Goal: Task Accomplishment & Management: Manage account settings

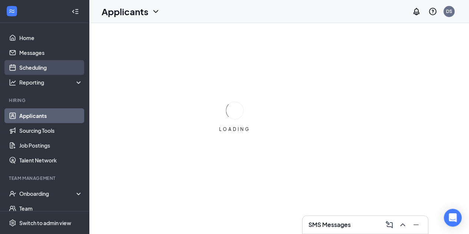
click at [51, 72] on link "Scheduling" at bounding box center [50, 67] width 63 height 15
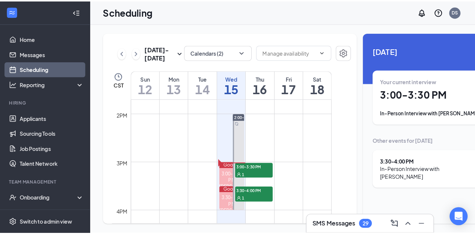
scroll to position [658, 0]
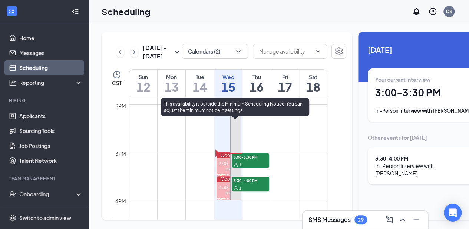
click at [246, 168] on div "1" at bounding box center [250, 163] width 37 height 7
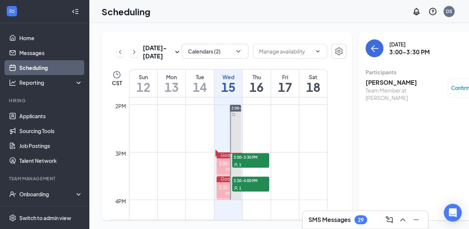
click at [384, 81] on h3 "[PERSON_NAME]" at bounding box center [405, 82] width 78 height 8
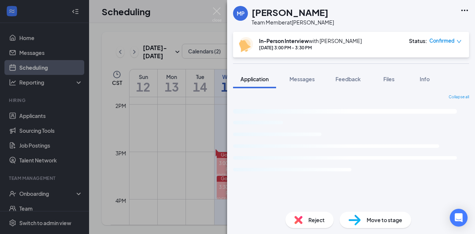
click at [266, 17] on h1 "[PERSON_NAME]" at bounding box center [290, 12] width 77 height 13
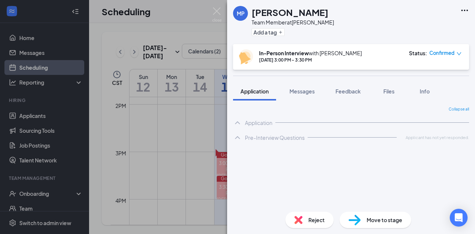
click at [266, 17] on h1 "[PERSON_NAME]" at bounding box center [290, 12] width 77 height 13
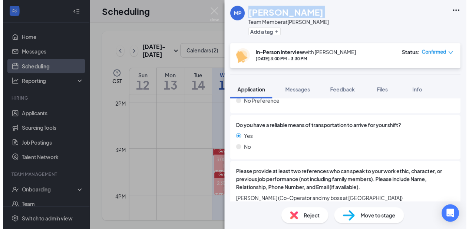
scroll to position [492, 0]
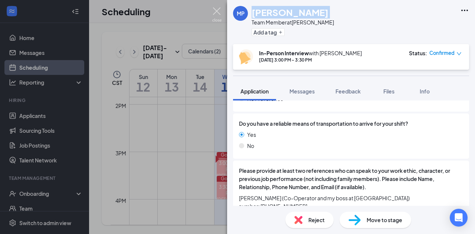
click at [217, 11] on img at bounding box center [216, 14] width 9 height 14
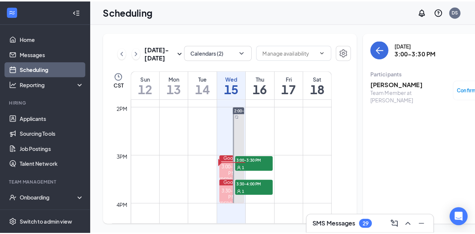
scroll to position [680, 0]
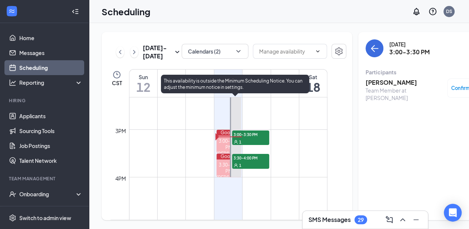
click at [250, 168] on div "1" at bounding box center [250, 164] width 37 height 7
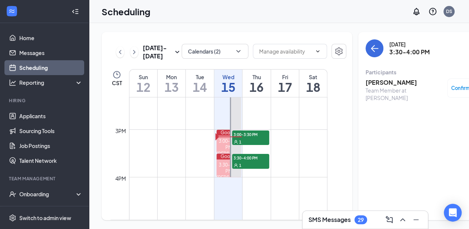
click at [385, 85] on h3 "[PERSON_NAME]" at bounding box center [405, 82] width 78 height 8
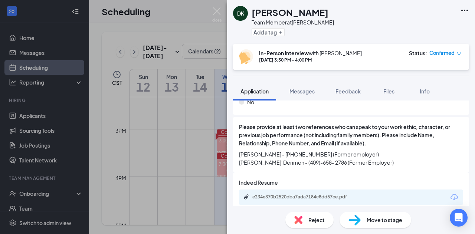
scroll to position [592, 0]
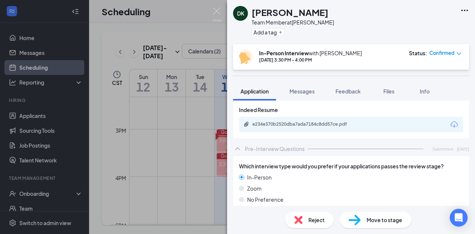
click at [304, 123] on div "e234e370b2520dba7ada7184c8dd57ce.pdf" at bounding box center [351, 125] width 224 height 16
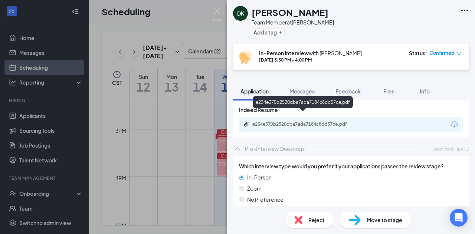
click at [297, 121] on div "e234e370b2520dba7ada7184c8dd57ce.pdf" at bounding box center [304, 124] width 104 height 6
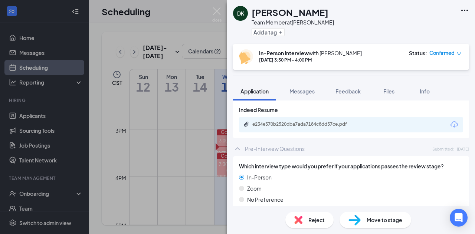
scroll to position [590, 0]
